Goal: Transaction & Acquisition: Purchase product/service

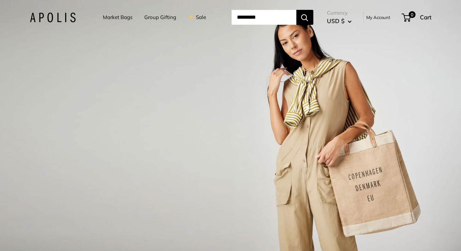
click at [106, 18] on link "Market Bags" at bounding box center [118, 18] width 30 height 10
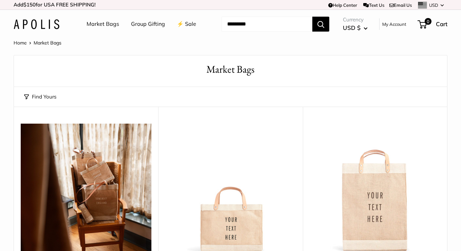
click at [118, 96] on div "Find Yours Find yours View" at bounding box center [230, 97] width 413 height 20
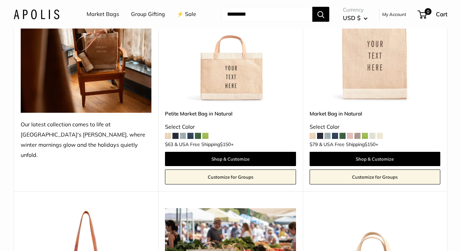
scroll to position [152, 0]
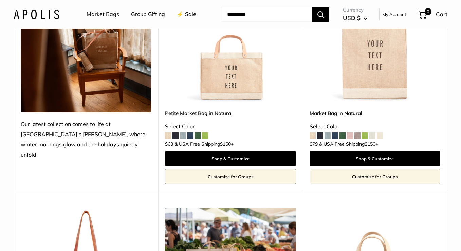
click at [0, 0] on img at bounding box center [0, 0] width 0 height 0
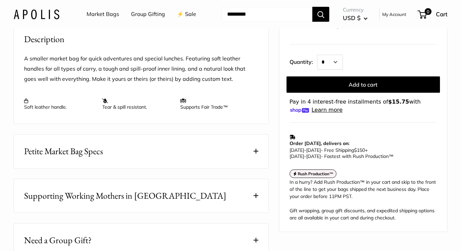
scroll to position [262, 0]
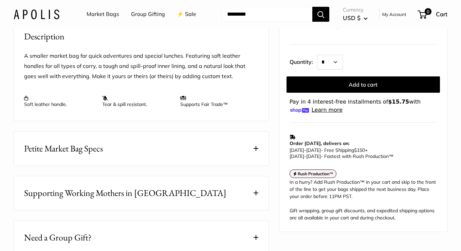
click at [135, 142] on button "Petite Market Bag Specs" at bounding box center [141, 149] width 254 height 34
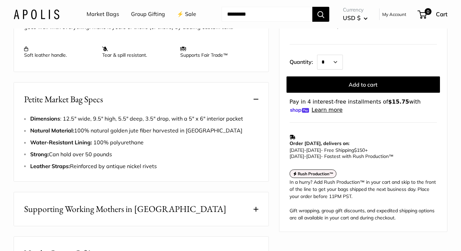
scroll to position [338, 0]
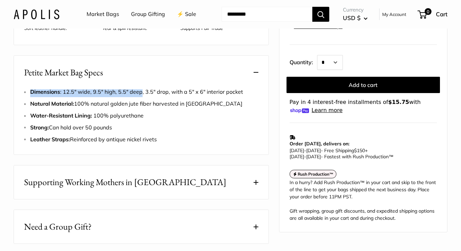
drag, startPoint x: 31, startPoint y: 89, endPoint x: 140, endPoint y: 92, distance: 109.3
click at [140, 92] on span "Dimensions : 12.5" wide, 9.5" high, 5.5" deep, 3.5" drop, with a 5" x 6" interi…" at bounding box center [136, 91] width 213 height 7
copy span "Dimensions : 12.5" wide, 9.5" high, 5.5" deep"
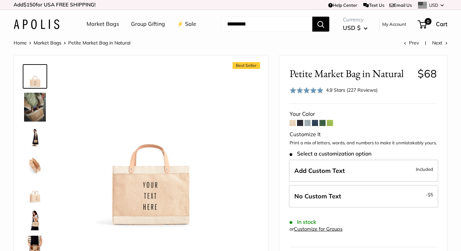
scroll to position [0, 0]
